Goal: Register for event/course

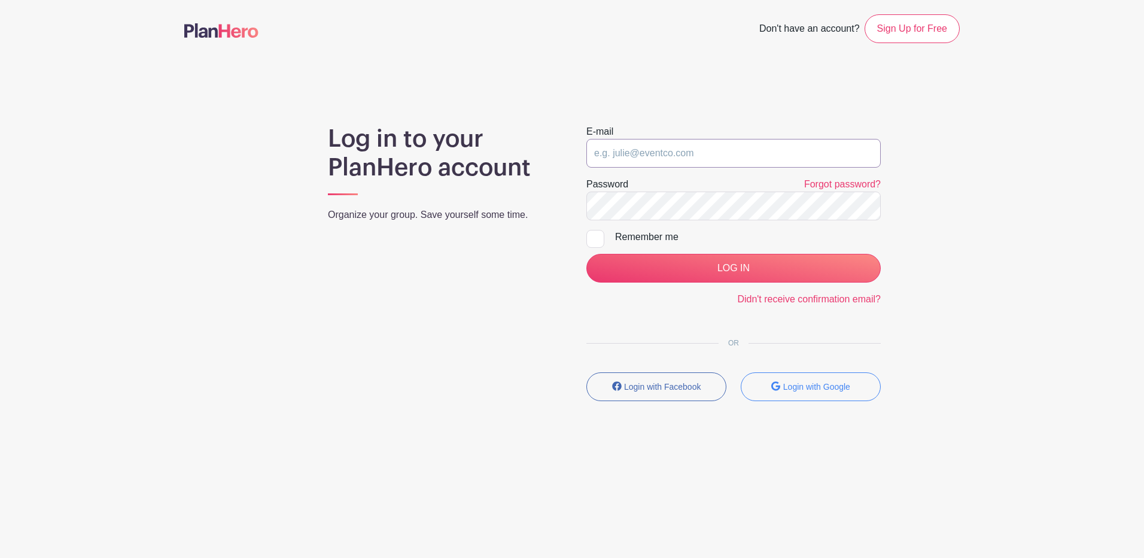
click at [728, 144] on input "email" at bounding box center [733, 153] width 294 height 29
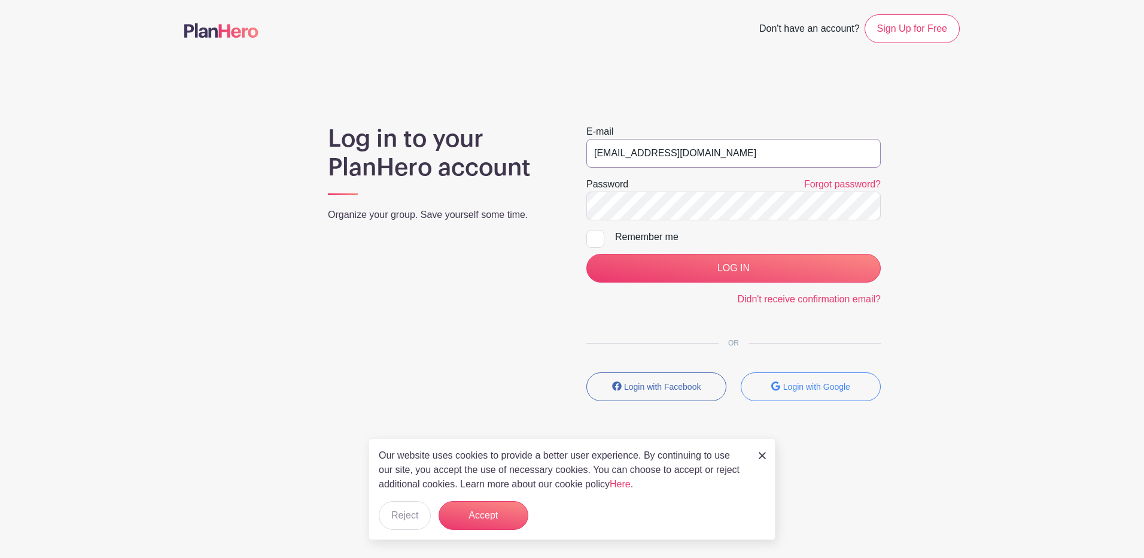
type input "[EMAIL_ADDRESS][DOMAIN_NAME]"
click at [586, 254] on input "LOG IN" at bounding box center [733, 268] width 294 height 29
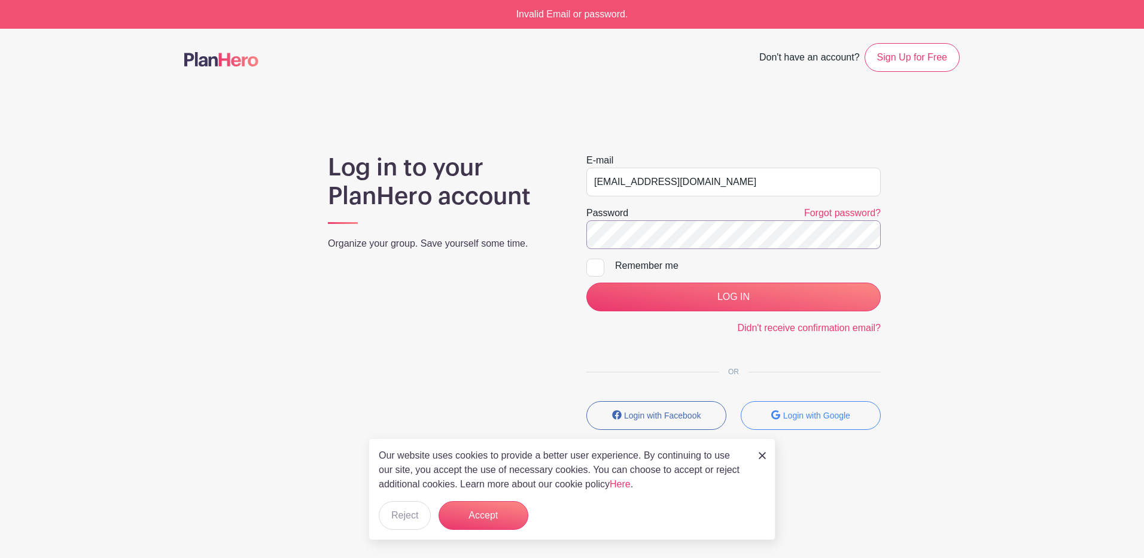
click at [586, 282] on input "LOG IN" at bounding box center [733, 296] width 294 height 29
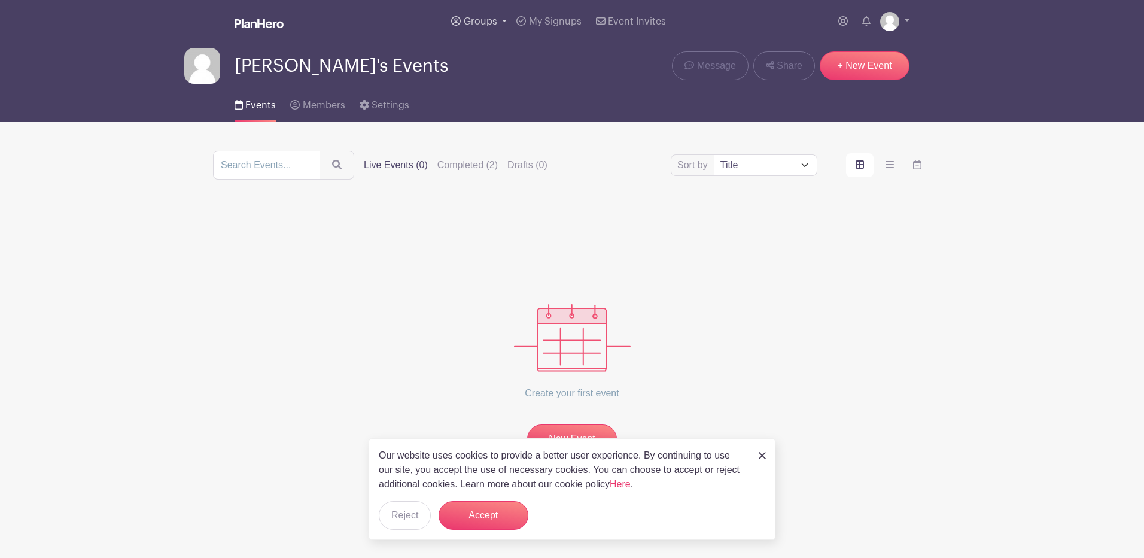
click at [497, 18] on span "Groups" at bounding box center [480, 22] width 33 height 10
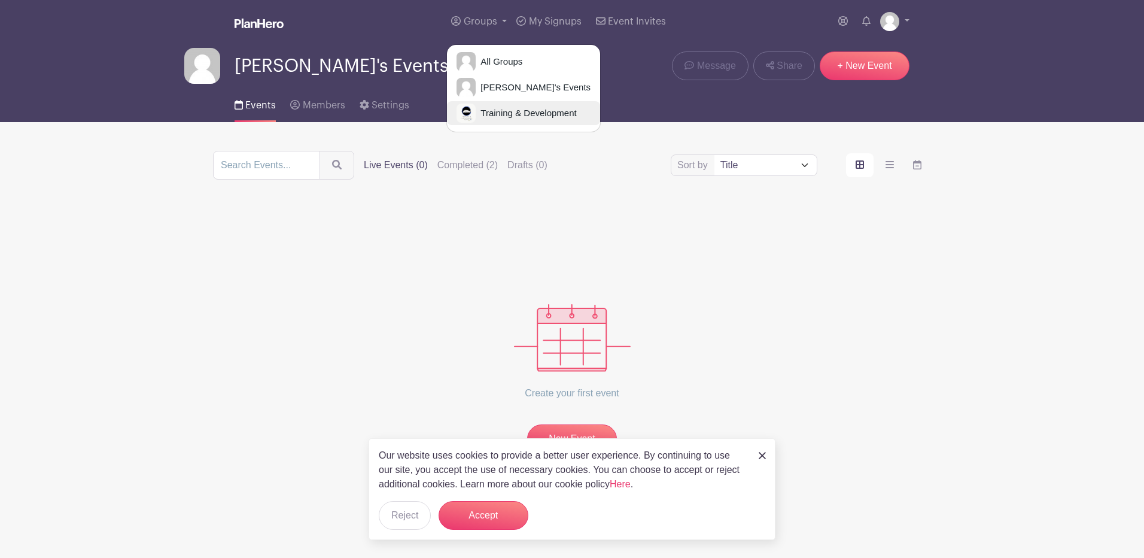
click at [492, 121] on link "Training & Development" at bounding box center [523, 113] width 153 height 24
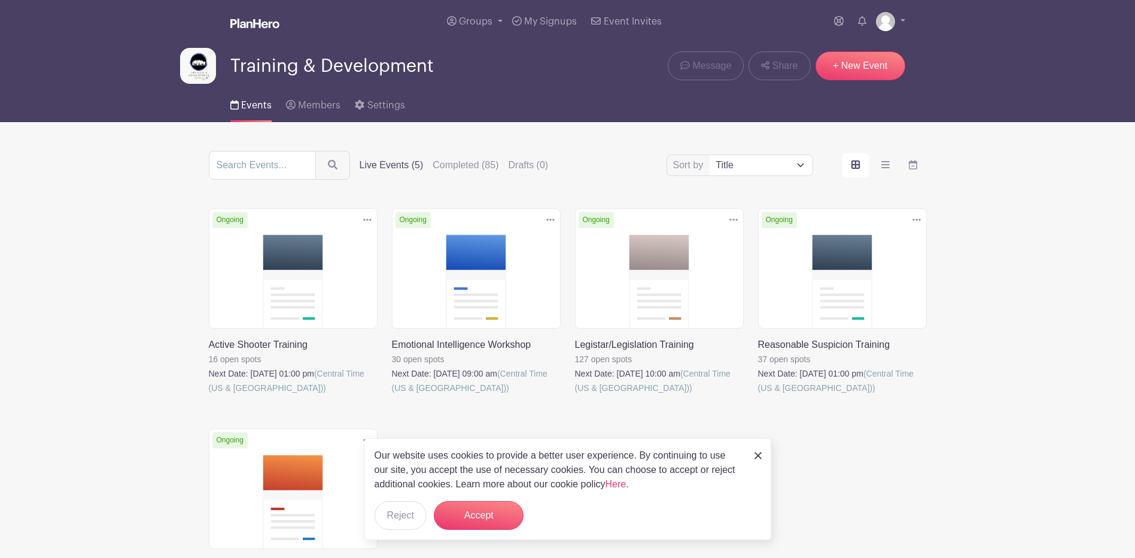
click at [575, 395] on link at bounding box center [575, 395] width 0 height 0
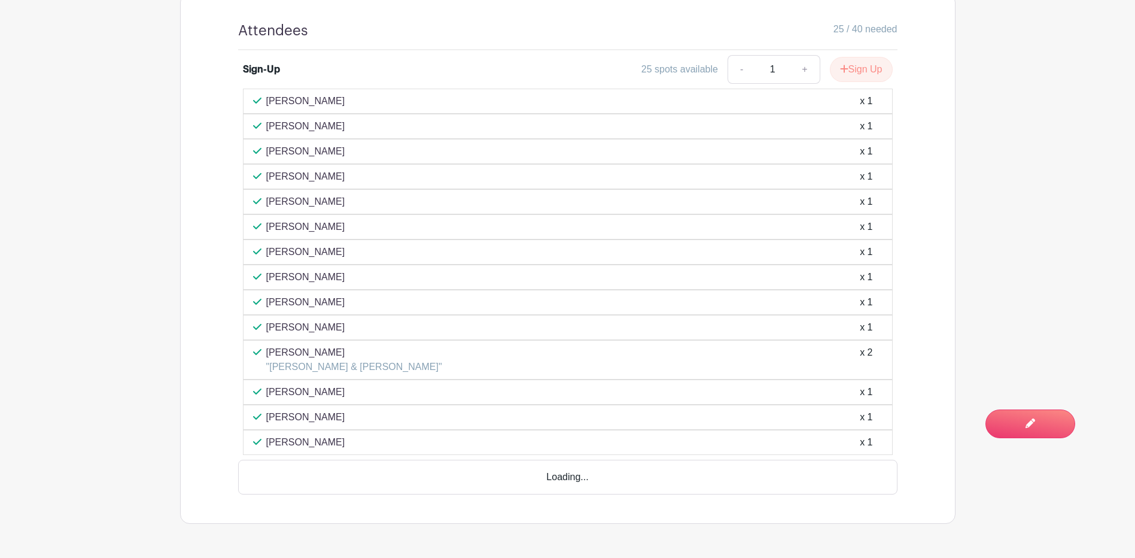
scroll to position [658, 0]
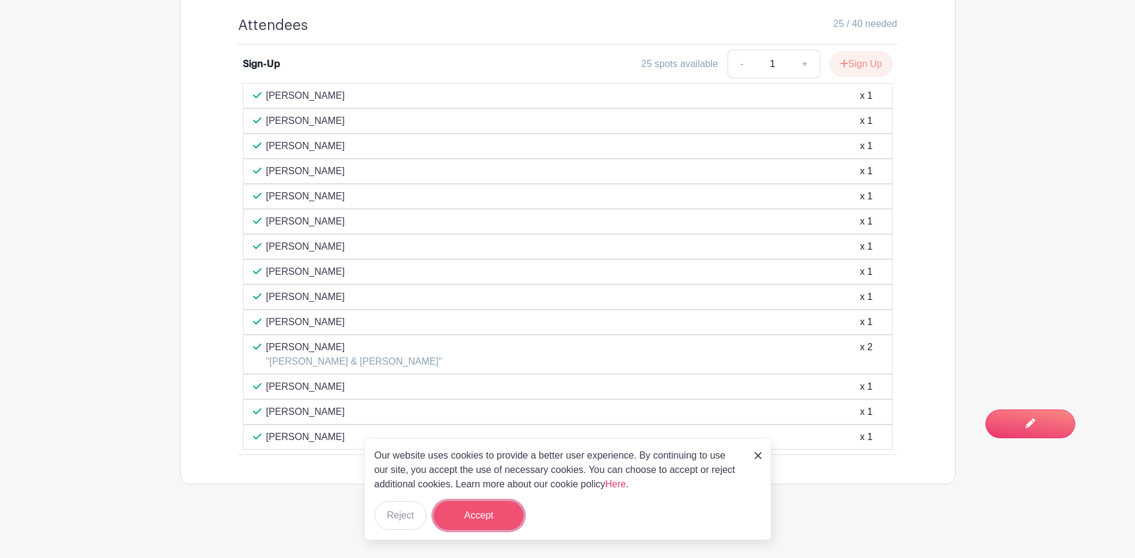
click at [482, 519] on button "Accept" at bounding box center [479, 515] width 90 height 29
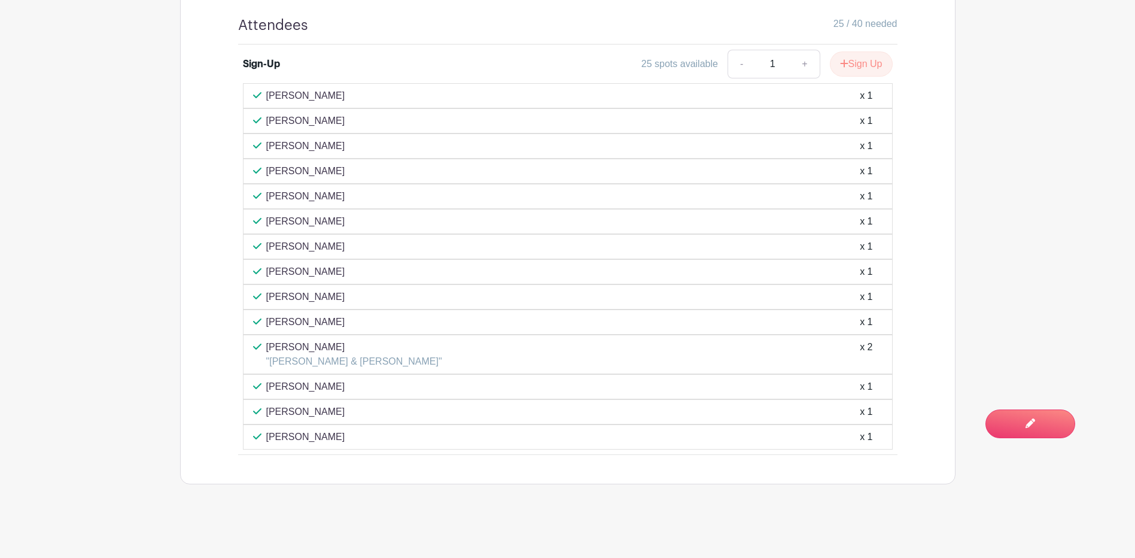
click at [331, 424] on div "Kathy Watson x 1" at bounding box center [568, 411] width 650 height 25
drag, startPoint x: 336, startPoint y: 435, endPoint x: 266, endPoint y: 99, distance: 344.0
click at [266, 99] on div "Michele Clark x 1 John Hoffmann x 1 Nadia Schweisthal x 1 Paola Hayes x 1" at bounding box center [568, 266] width 650 height 366
copy div "Michele Clark x 1 John Hoffmann x 1 Nadia Schweisthal x 1 Paola Hayes x 1 Paul …"
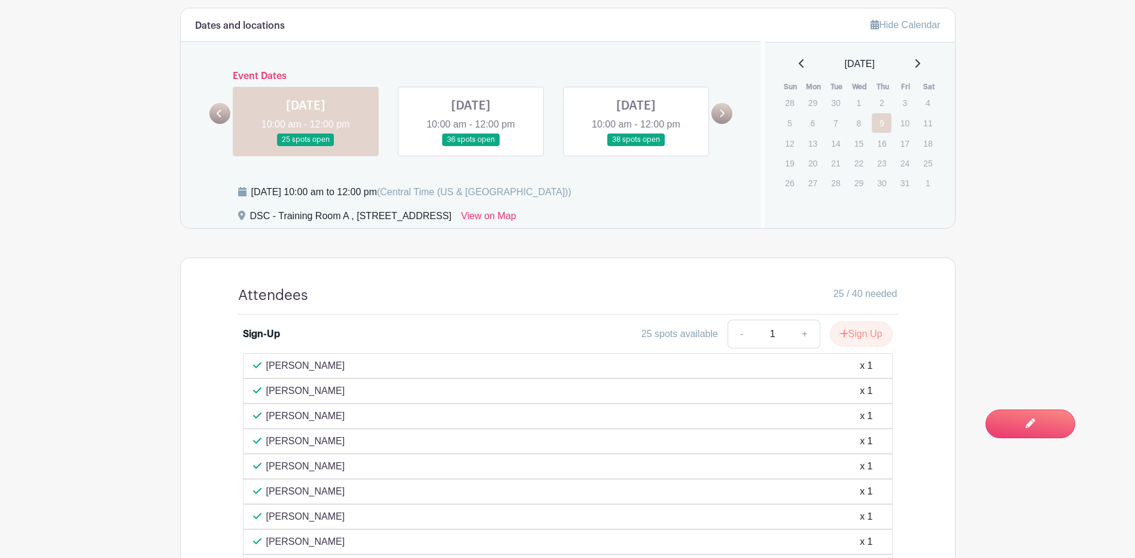
scroll to position [359, 0]
